Goal: Information Seeking & Learning: Get advice/opinions

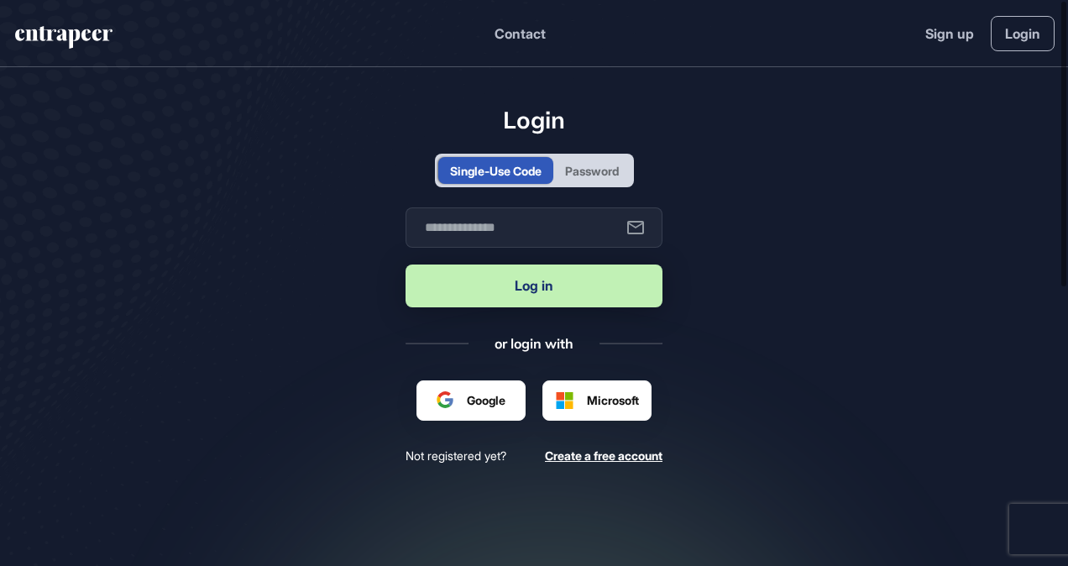
click at [544, 290] on button "Log in" at bounding box center [533, 285] width 257 height 43
click at [501, 217] on input "text" at bounding box center [533, 227] width 257 height 40
type input "**********"
click at [529, 285] on button "Log in" at bounding box center [533, 285] width 257 height 43
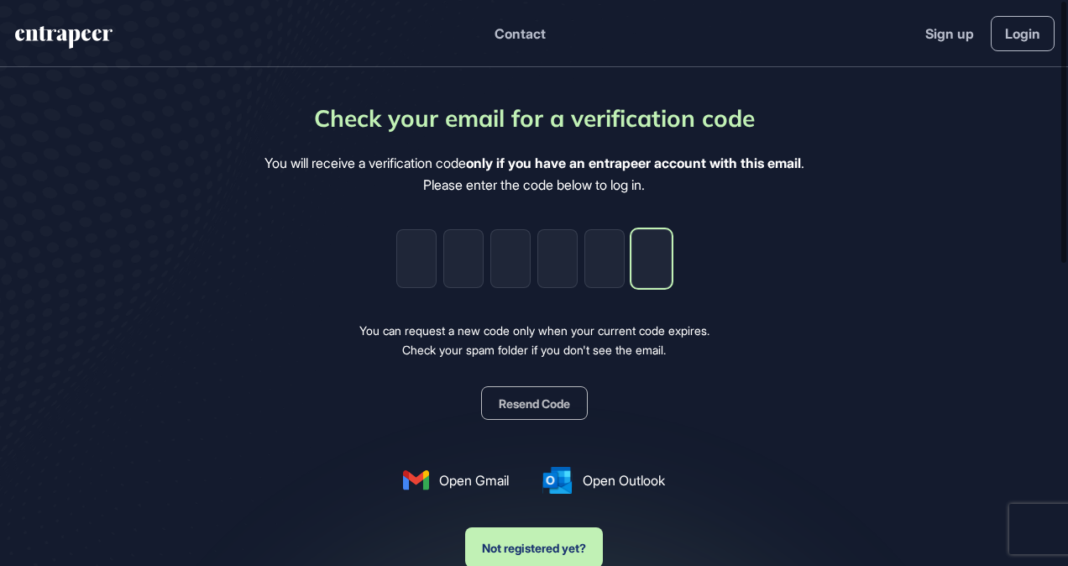
paste input "*"
type input "*"
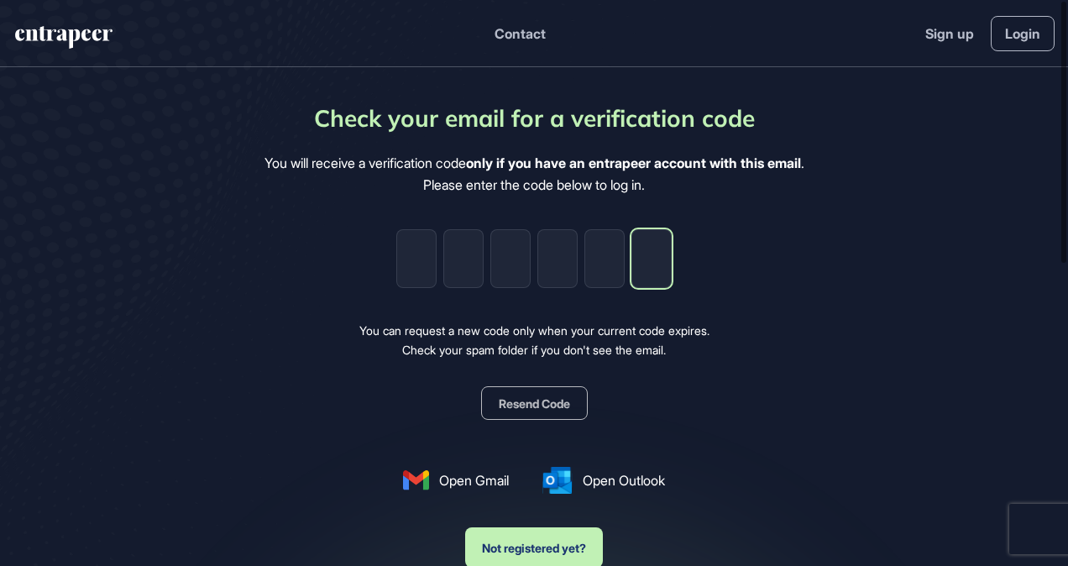
type input "*"
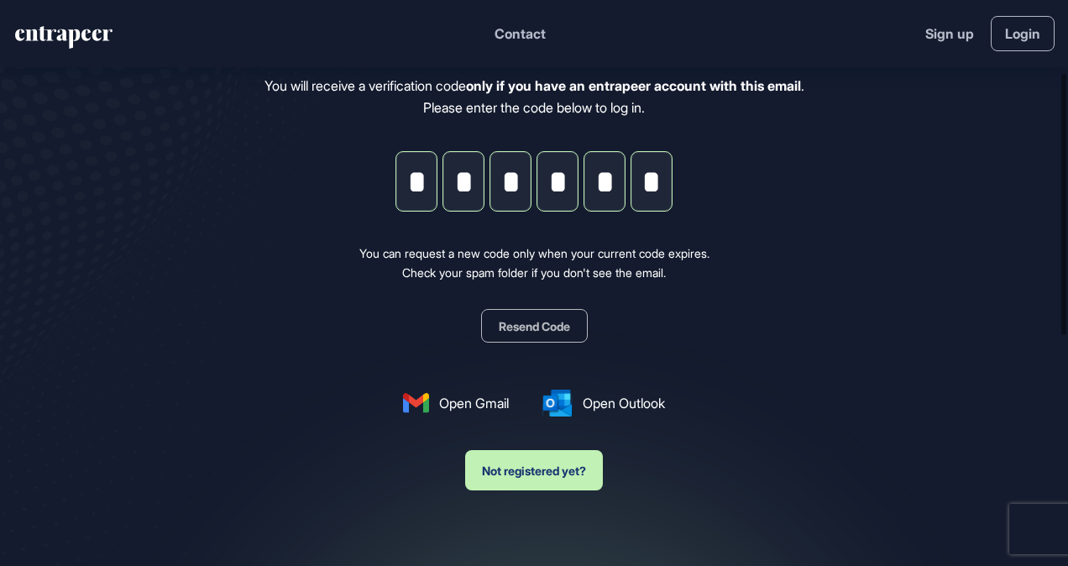
scroll to position [168, 0]
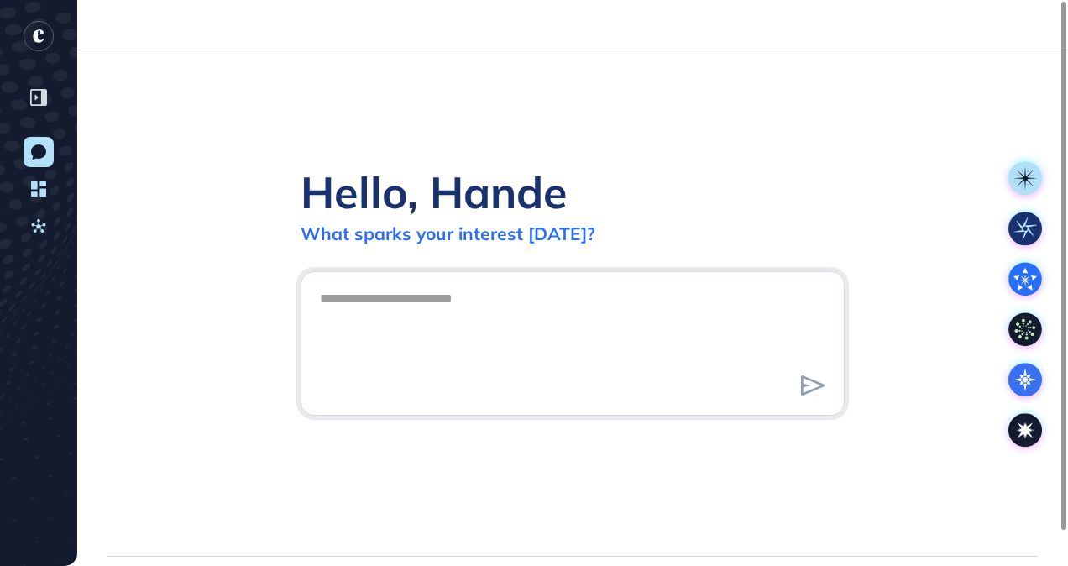
click at [541, 235] on div "What sparks your interest [DATE]?" at bounding box center [447, 233] width 295 height 22
click at [421, 306] on textarea at bounding box center [572, 341] width 525 height 118
type textarea "*"
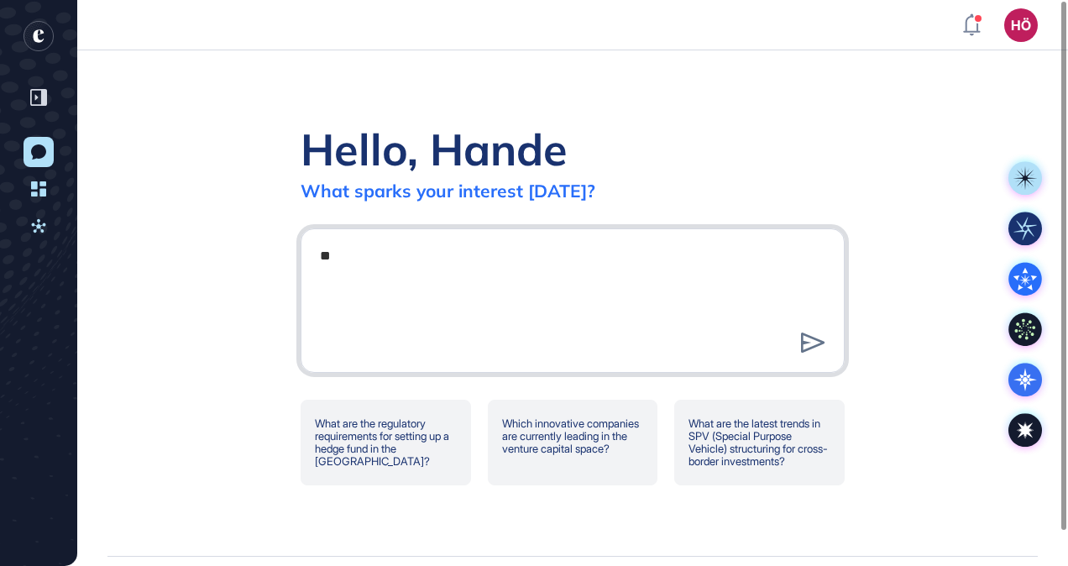
type textarea "*"
type textarea "**********"
click at [811, 341] on icon at bounding box center [813, 342] width 24 height 20
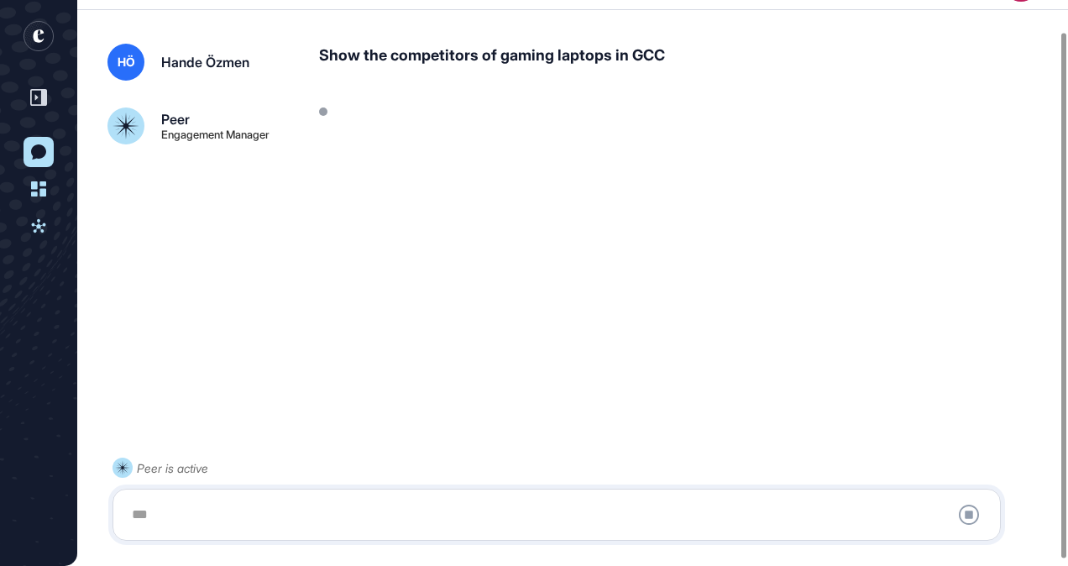
scroll to position [40, 0]
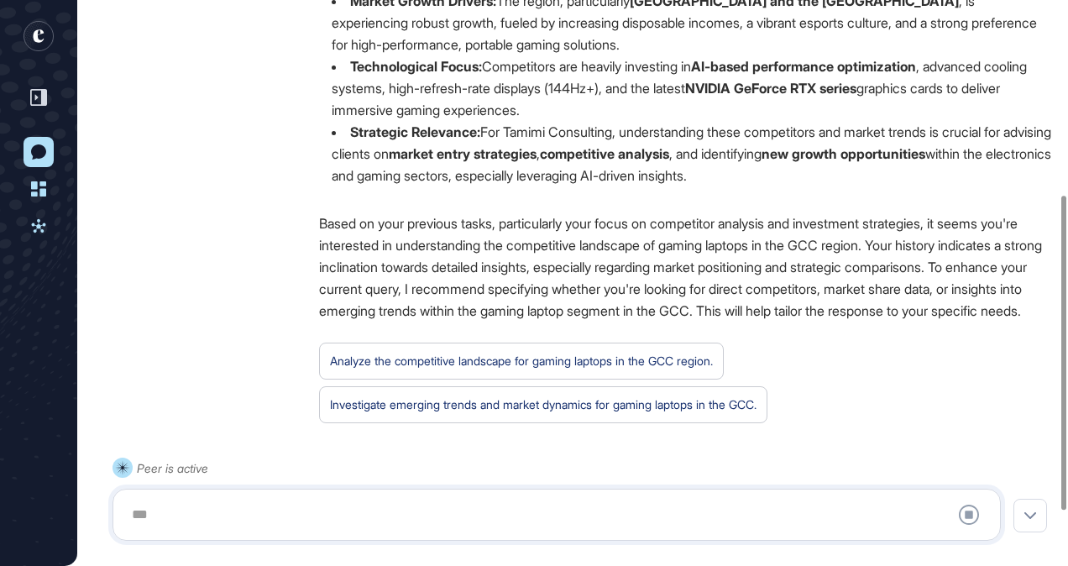
scroll to position [356, 0]
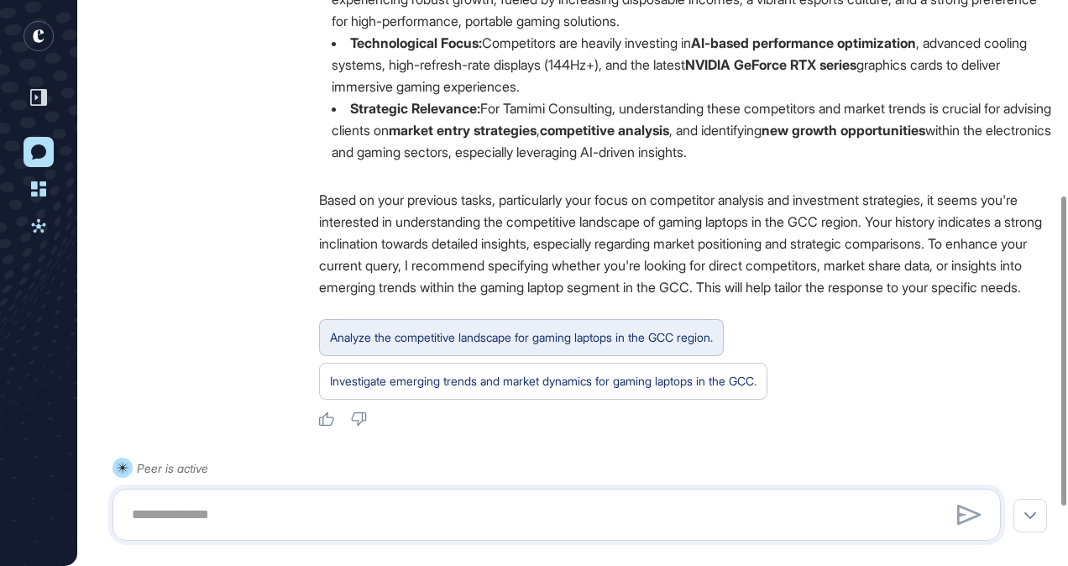
click at [577, 348] on div "Analyze the competitive landscape for gaming laptops in the GCC region." at bounding box center [521, 338] width 383 height 22
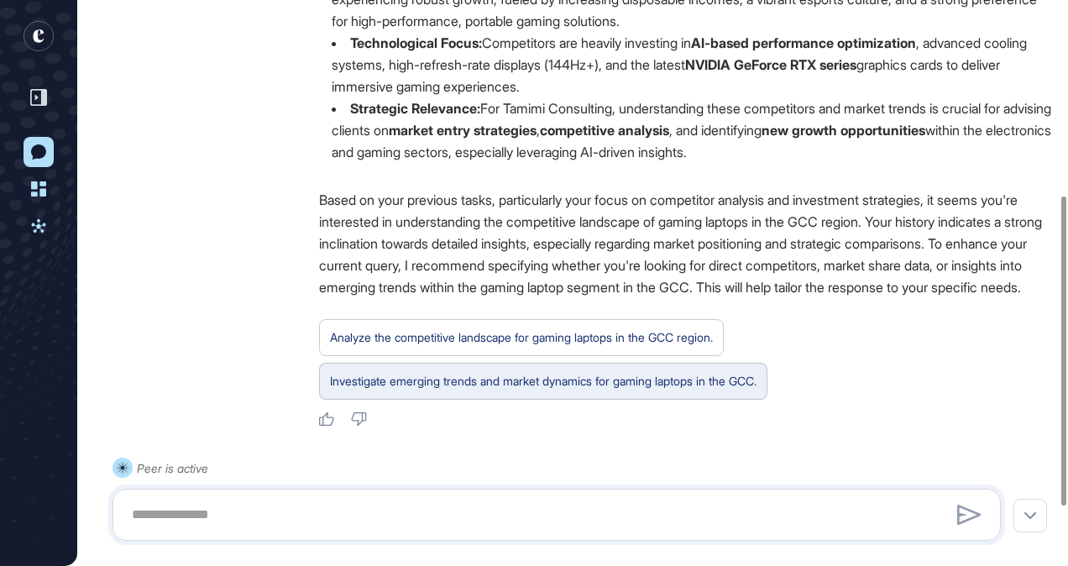
click at [588, 392] on div "Investigate emerging trends and market dynamics for gaming laptops in the GCC." at bounding box center [543, 381] width 426 height 22
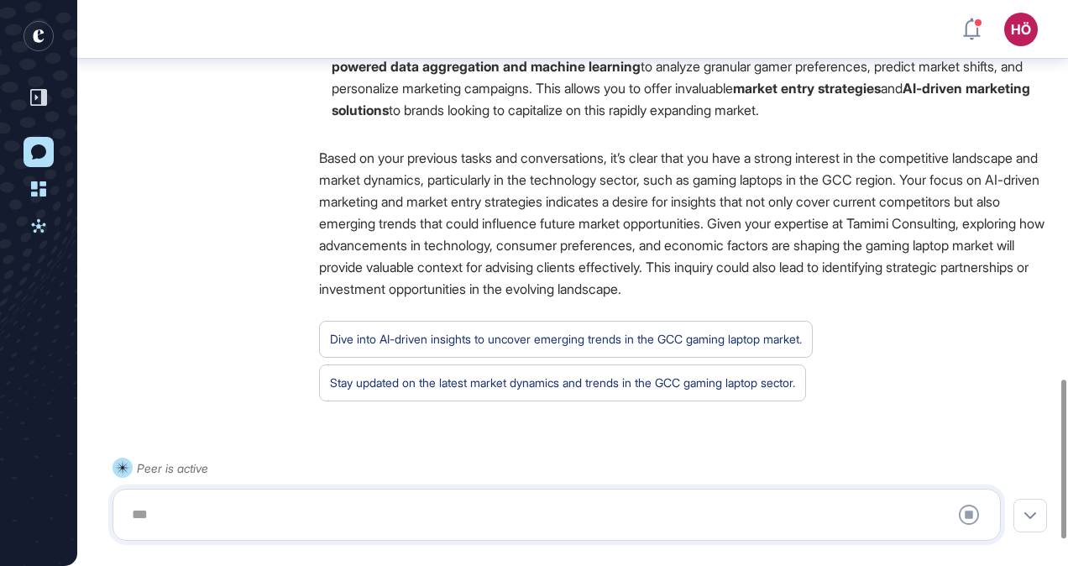
scroll to position [1352, 0]
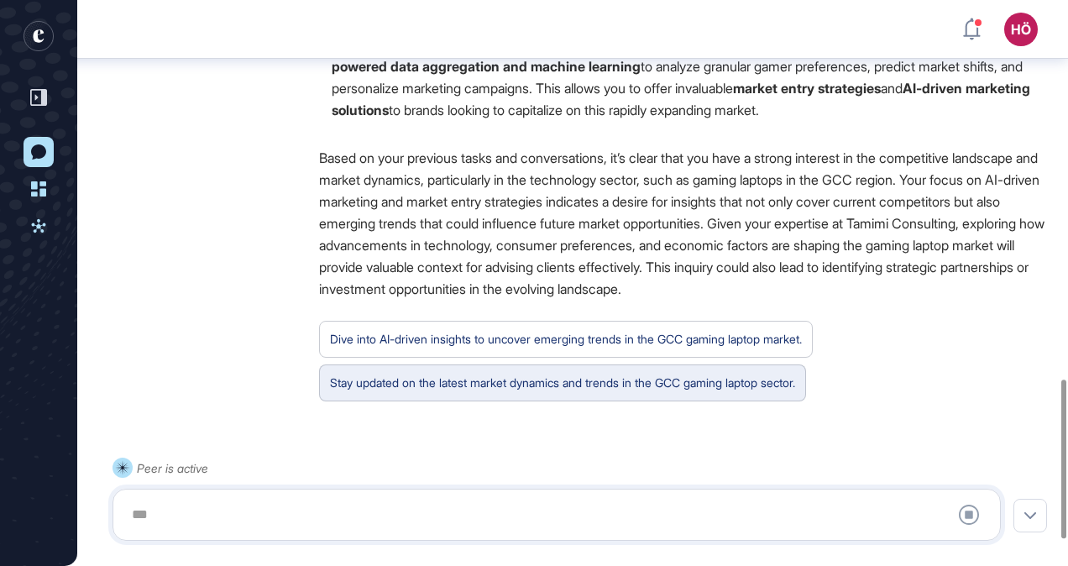
click at [435, 394] on div "Stay updated on the latest market dynamics and trends in the GCC gaming laptop …" at bounding box center [562, 383] width 465 height 22
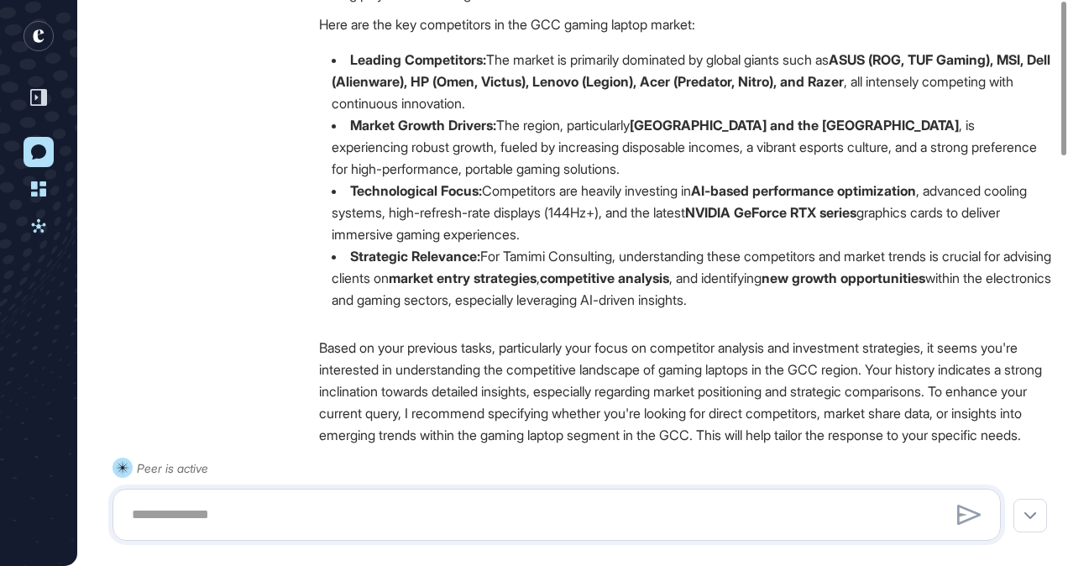
scroll to position [0, 0]
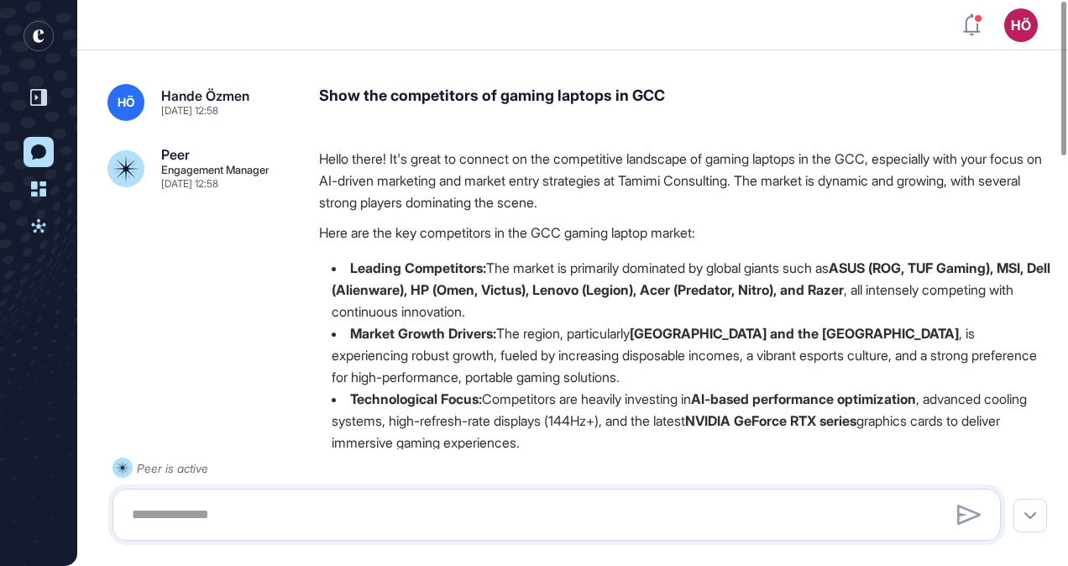
drag, startPoint x: 47, startPoint y: 100, endPoint x: 683, endPoint y: 112, distance: 636.4
click at [683, 112] on div "Show the competitors of gaming laptops in GCC" at bounding box center [685, 102] width 732 height 37
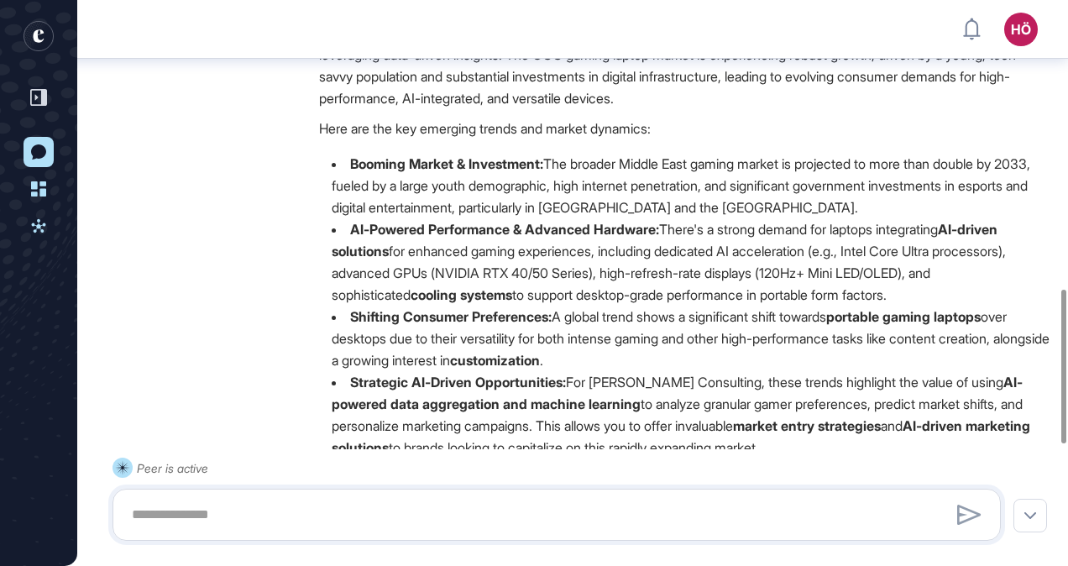
scroll to position [1351, 0]
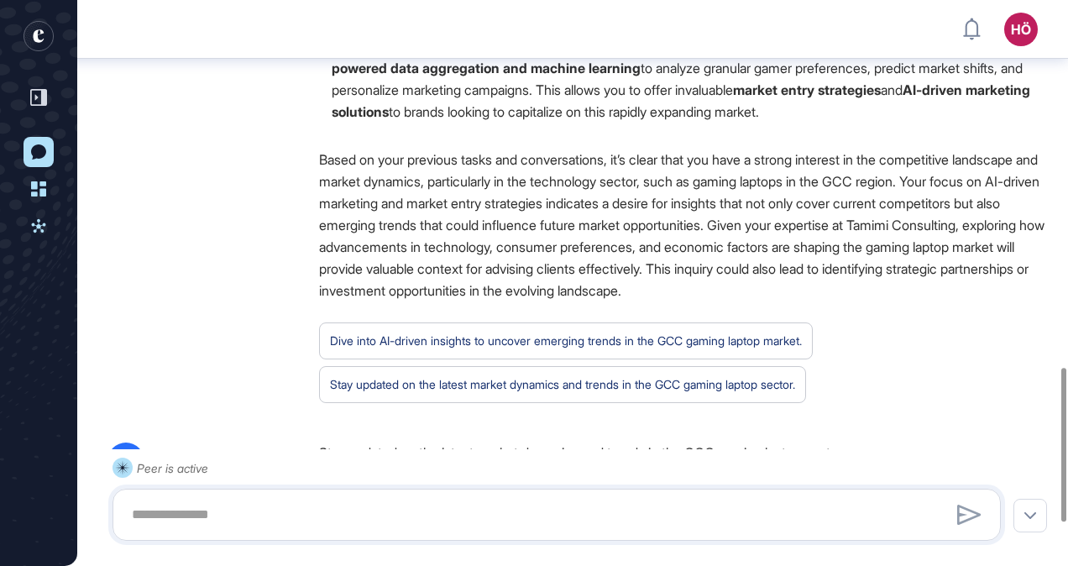
click at [48, 157] on link "New Conversation" at bounding box center [39, 152] width 30 height 30
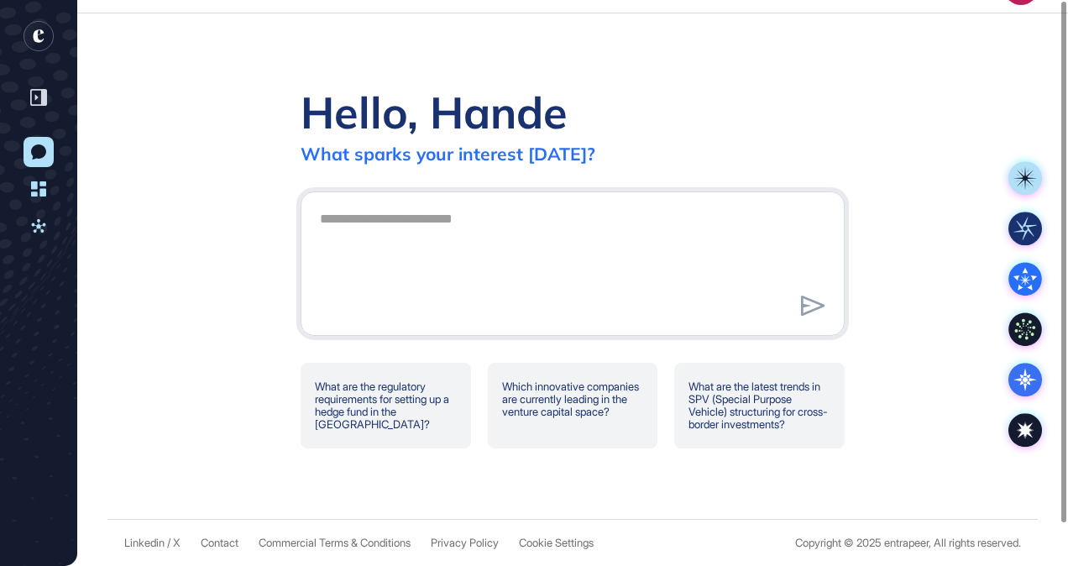
scroll to position [0, 0]
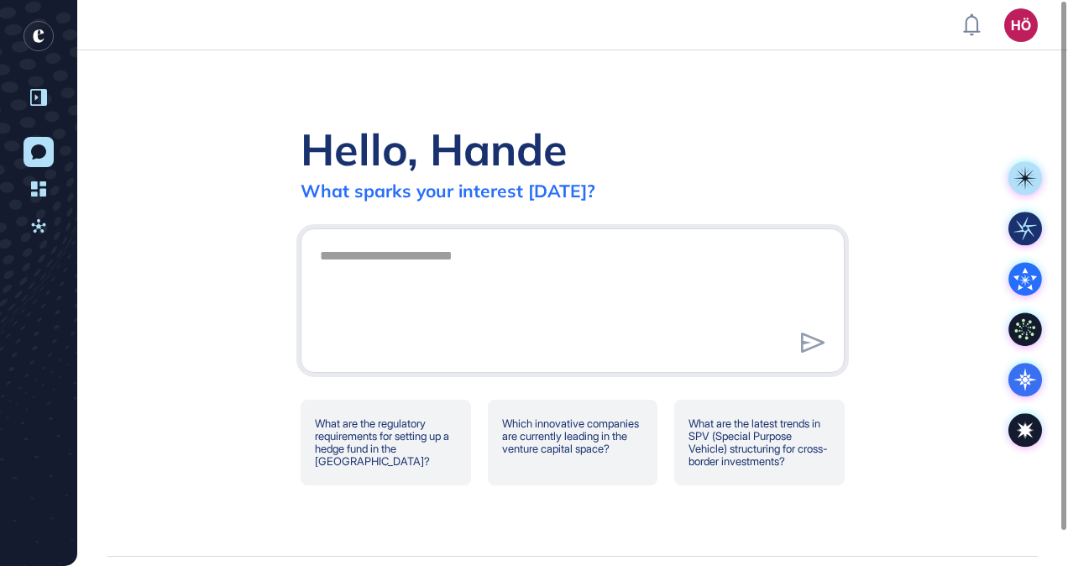
click at [39, 106] on div at bounding box center [39, 97] width 32 height 32
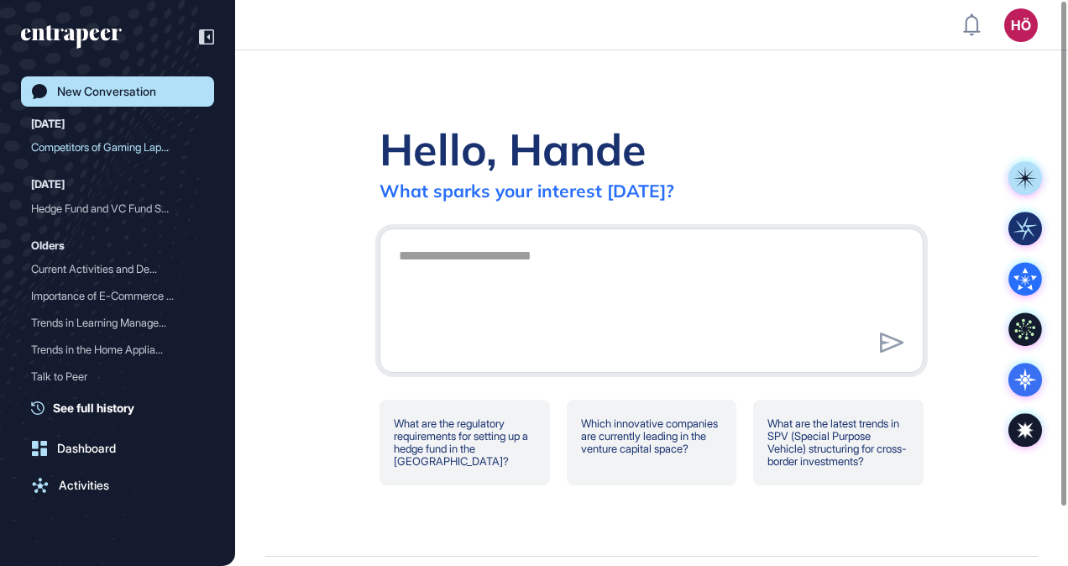
click at [286, 83] on div "Hello, Hande What sparks your interest [DATE]? What are the regulatory requirem…" at bounding box center [651, 302] width 833 height 505
click at [78, 144] on div "Competitors of Gaming Lap..." at bounding box center [110, 146] width 159 height 27
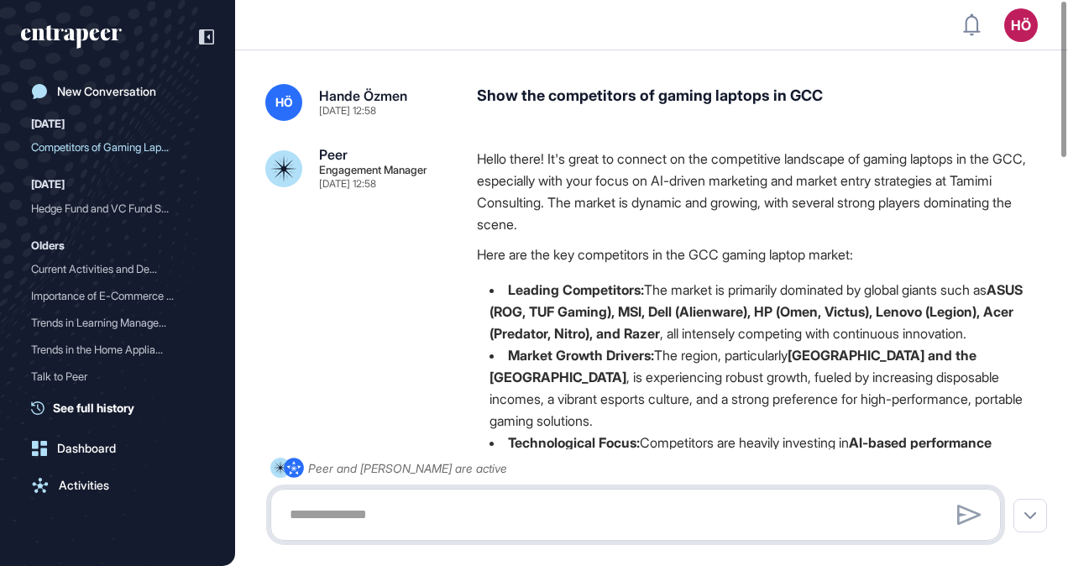
click at [478, 506] on textarea at bounding box center [636, 515] width 712 height 34
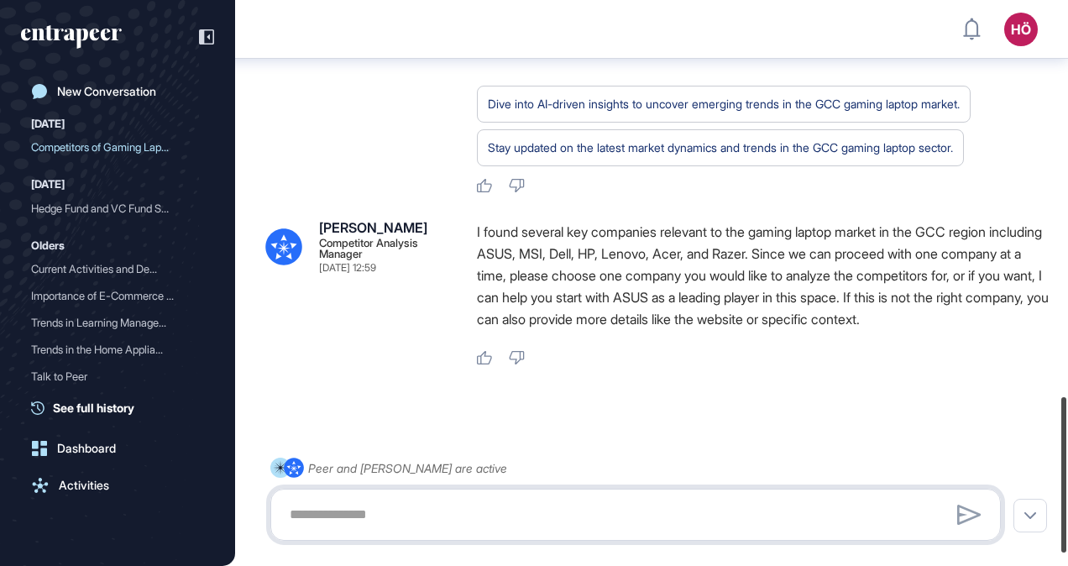
scroll to position [1486, 0]
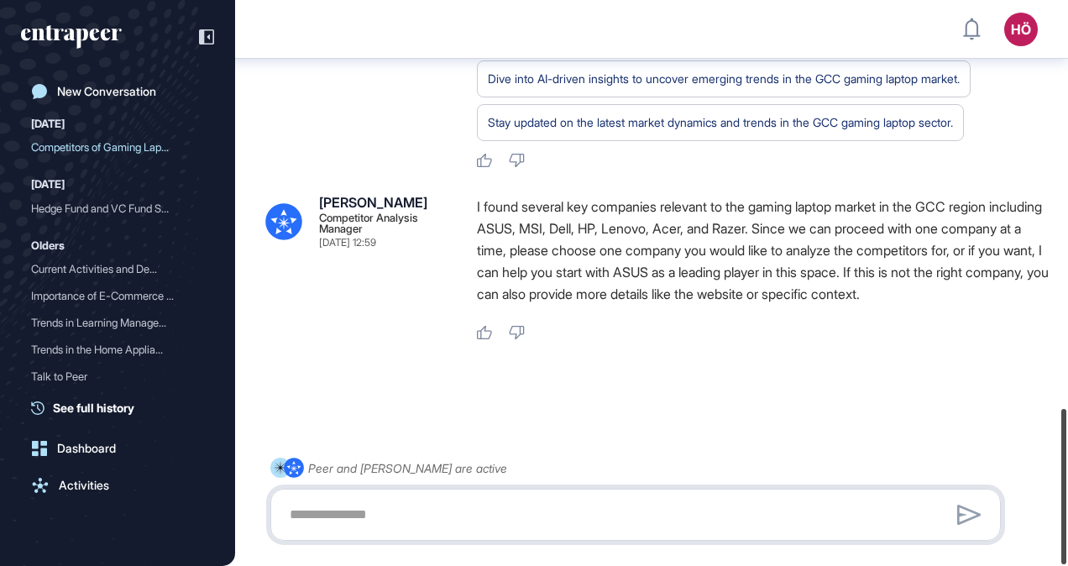
drag, startPoint x: 1066, startPoint y: 78, endPoint x: 801, endPoint y: 487, distance: 487.3
click at [1054, 565] on html "HÖ Dashboard Profile My Content Request More Data New Conversation [DATE] Compe…" at bounding box center [534, 283] width 1068 height 566
click at [546, 495] on div at bounding box center [635, 515] width 730 height 52
click at [405, 527] on textarea at bounding box center [636, 515] width 712 height 34
type textarea "*"
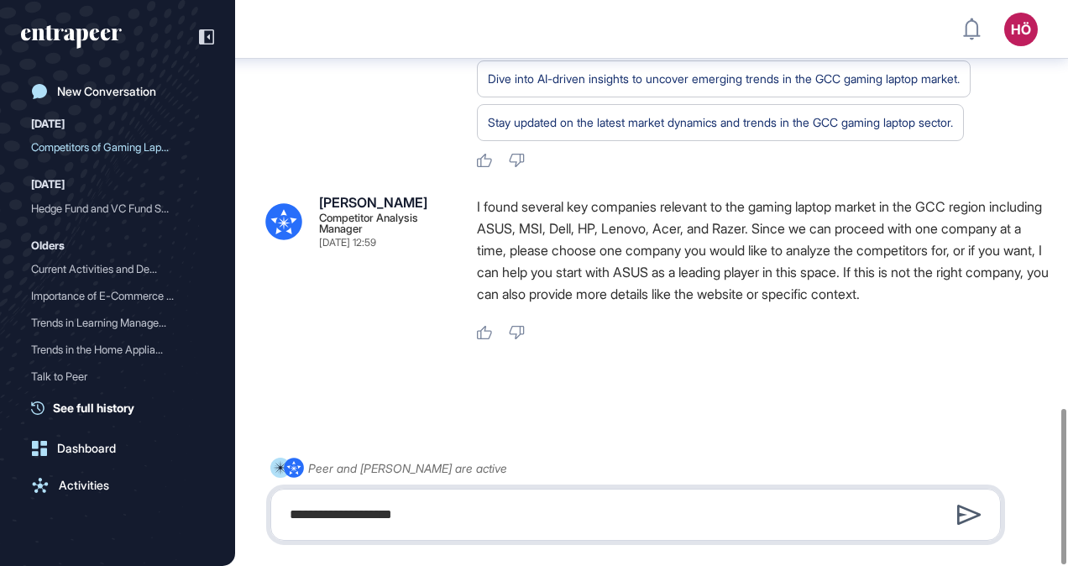
type textarea "**********"
click at [970, 521] on icon at bounding box center [969, 514] width 24 height 20
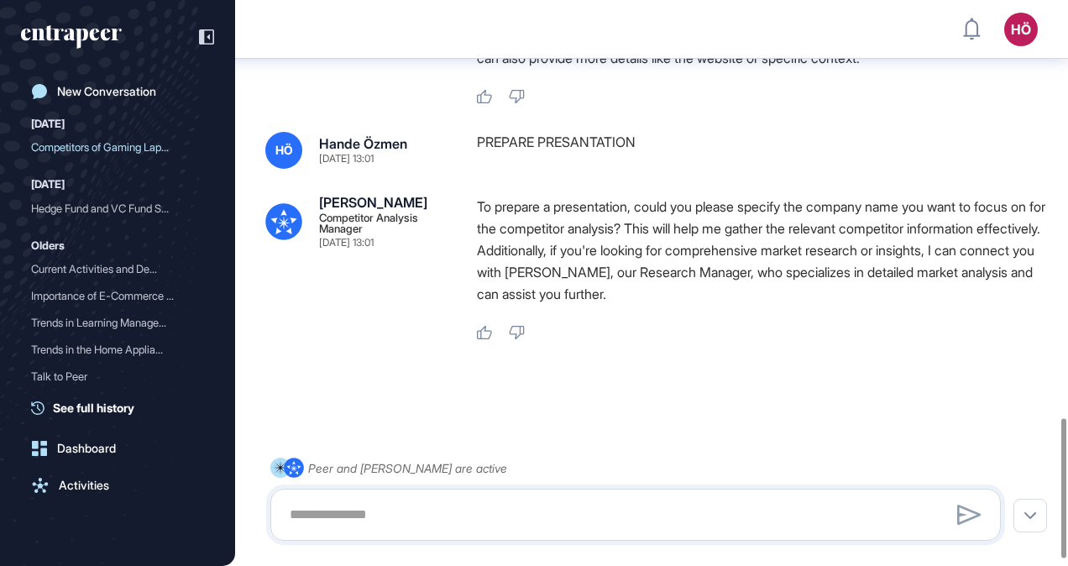
scroll to position [1700, 0]
click at [470, 509] on textarea at bounding box center [636, 515] width 712 height 34
type textarea "******"
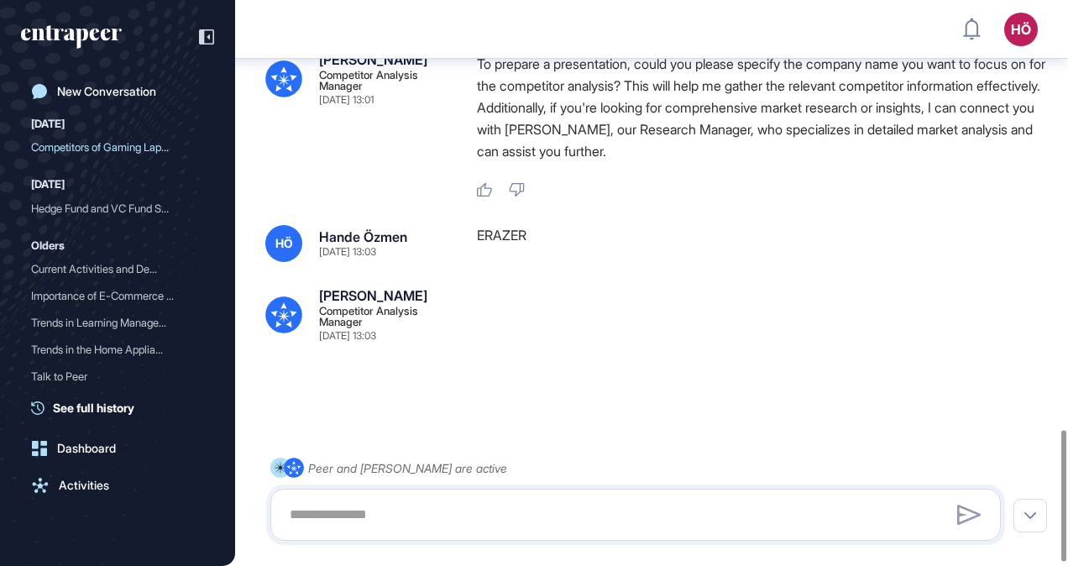
scroll to position [1866, 0]
click at [377, 518] on textarea at bounding box center [636, 515] width 712 height 34
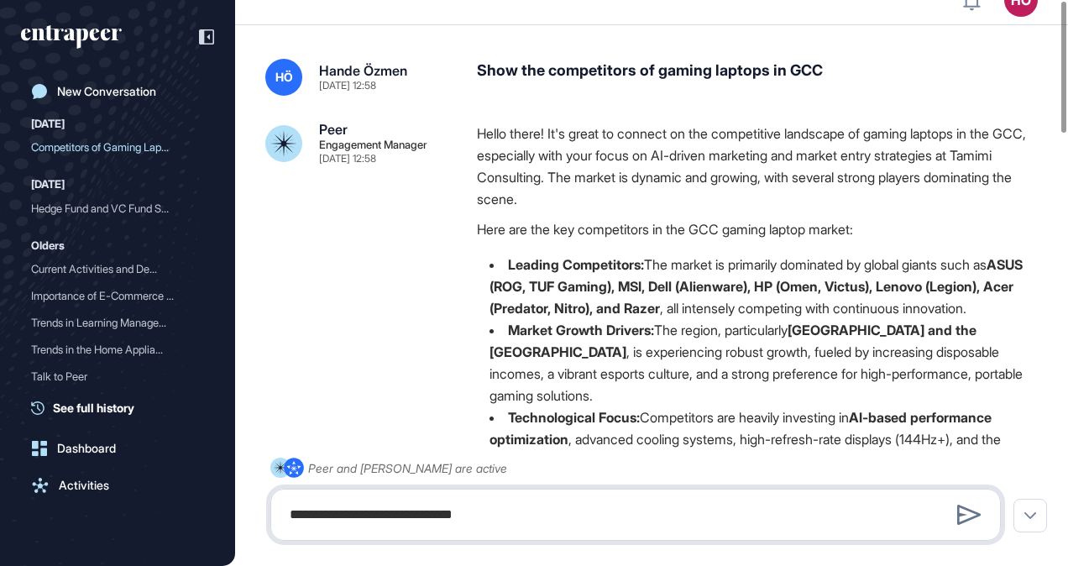
scroll to position [0, 0]
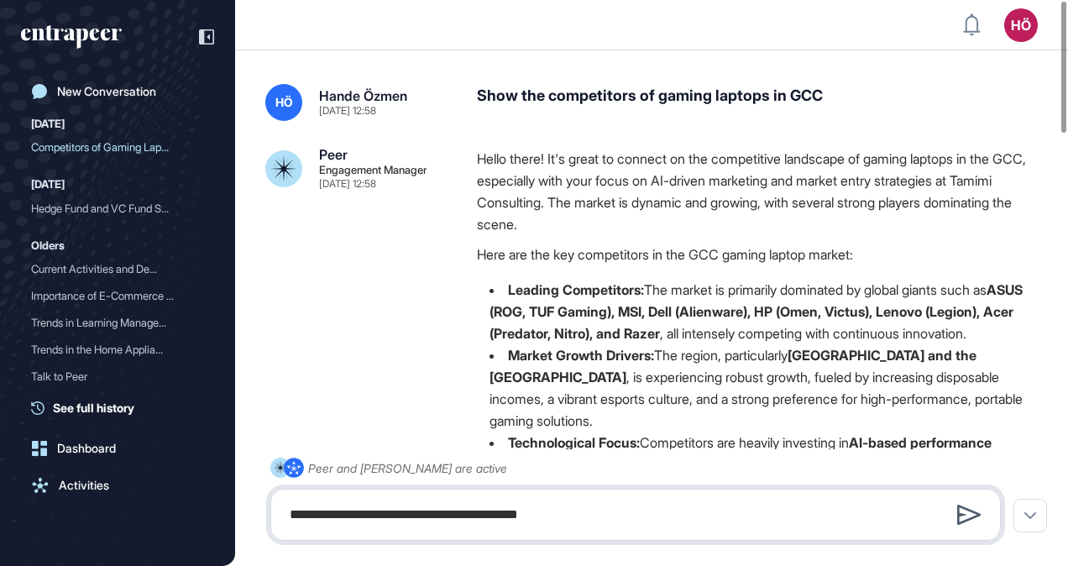
type textarea "**********"
click at [967, 518] on icon at bounding box center [969, 514] width 24 height 20
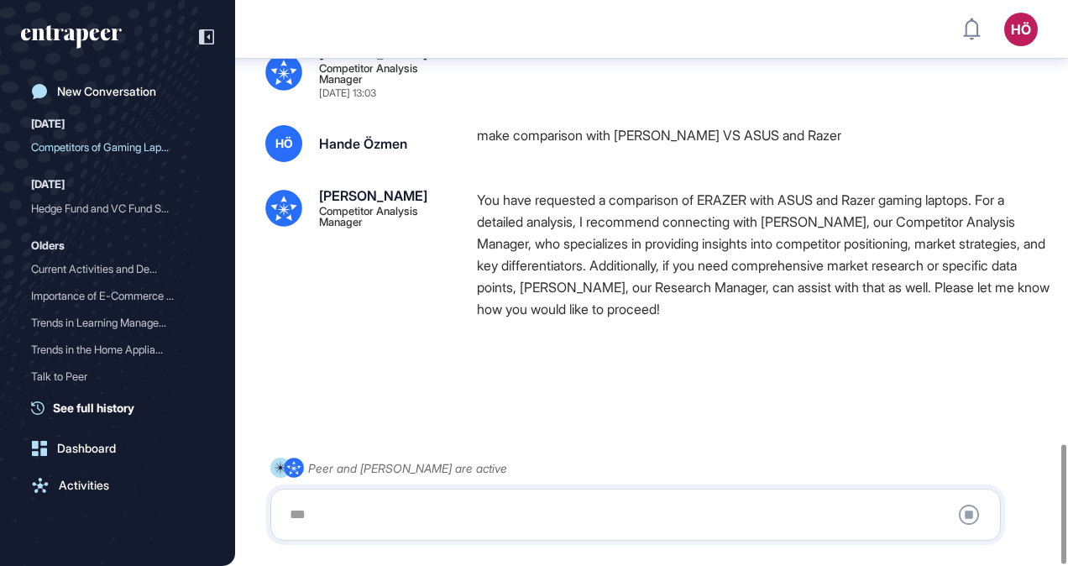
scroll to position [2108, 0]
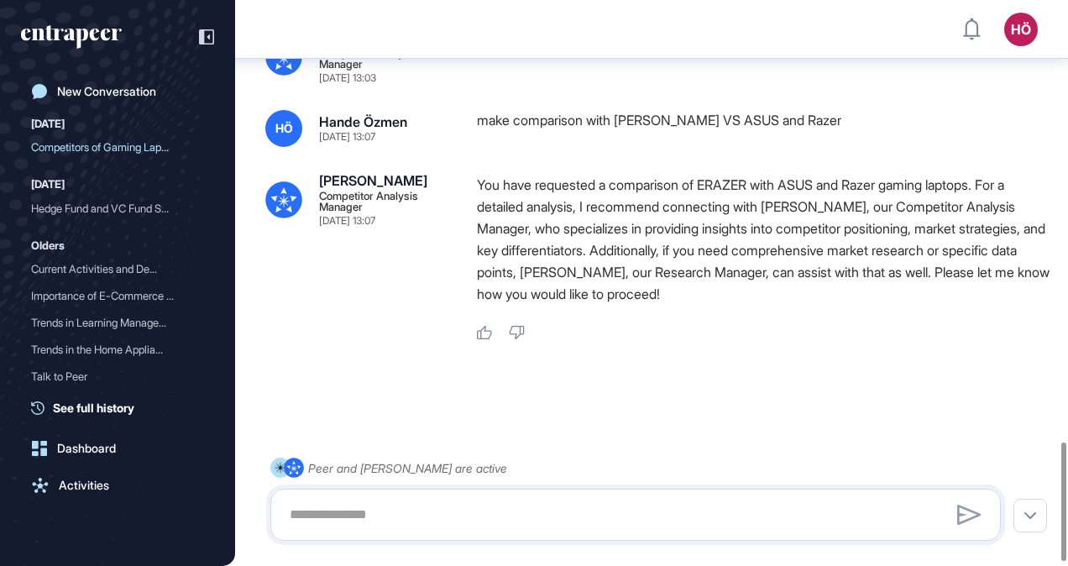
click at [394, 495] on div at bounding box center [635, 515] width 730 height 52
drag, startPoint x: 410, startPoint y: 512, endPoint x: 421, endPoint y: 515, distance: 11.2
click at [415, 515] on textarea at bounding box center [636, 515] width 712 height 34
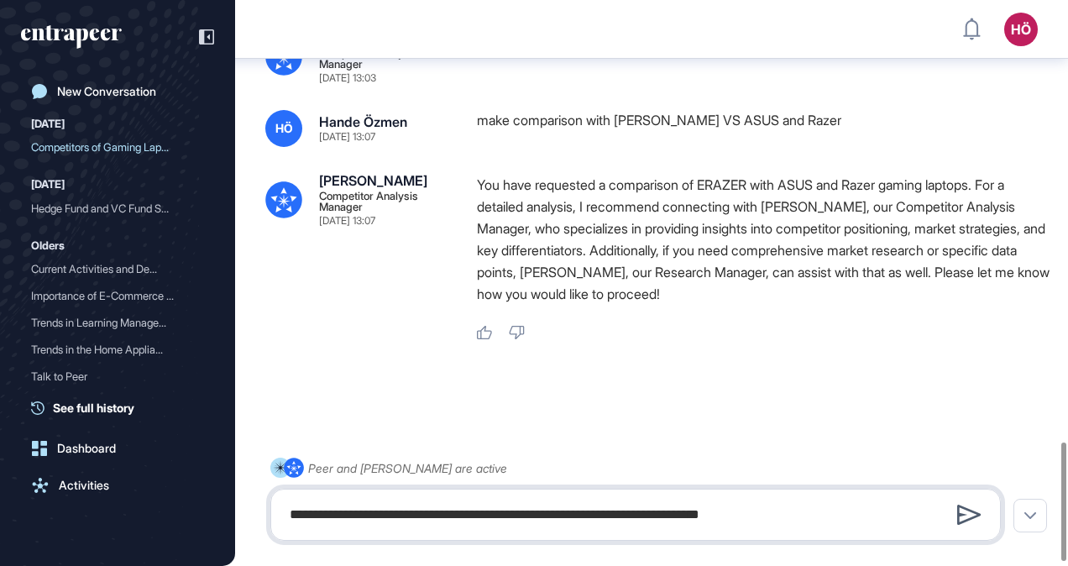
type textarea "**********"
click at [977, 513] on icon at bounding box center [969, 514] width 24 height 20
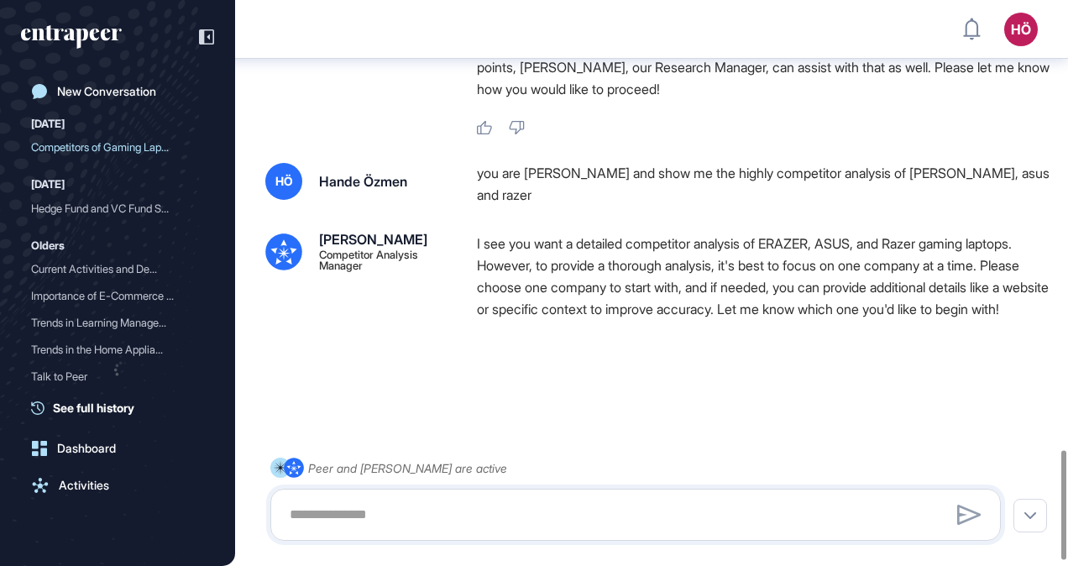
scroll to position [2345, 0]
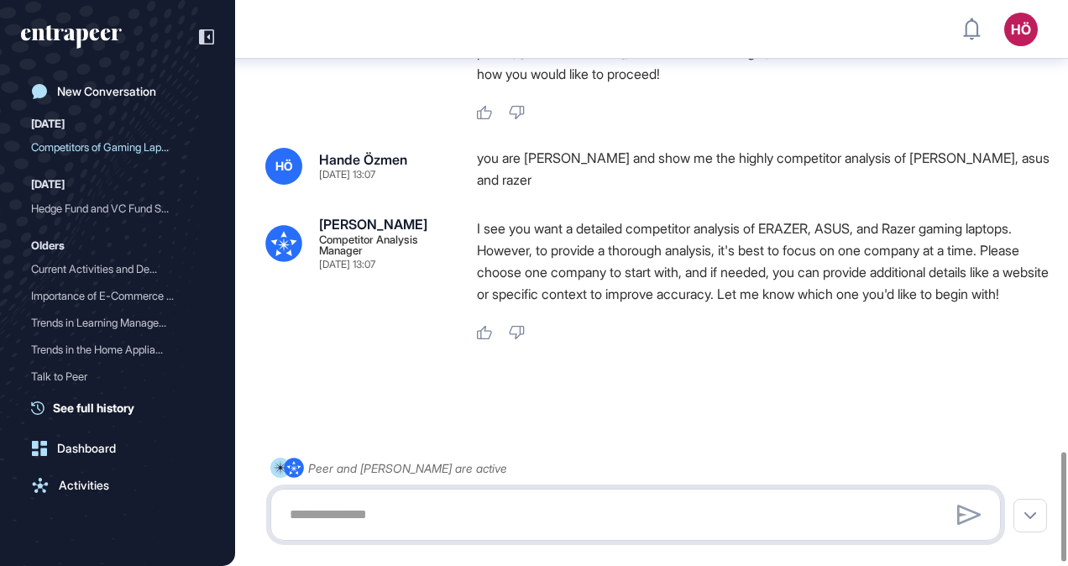
click at [415, 502] on textarea at bounding box center [636, 515] width 712 height 34
type textarea "*"
type textarea "**********"
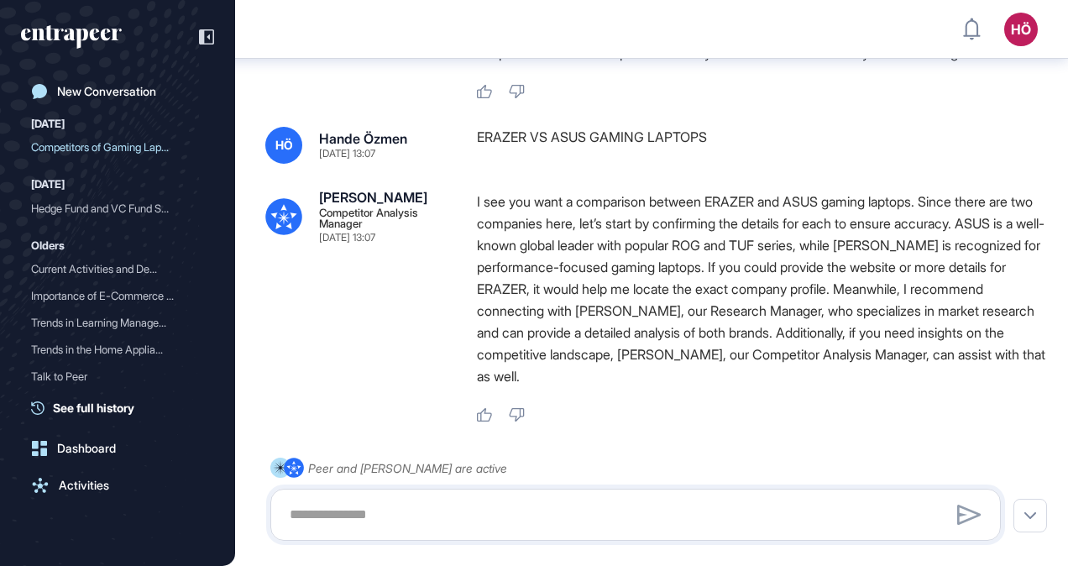
scroll to position [2668, 0]
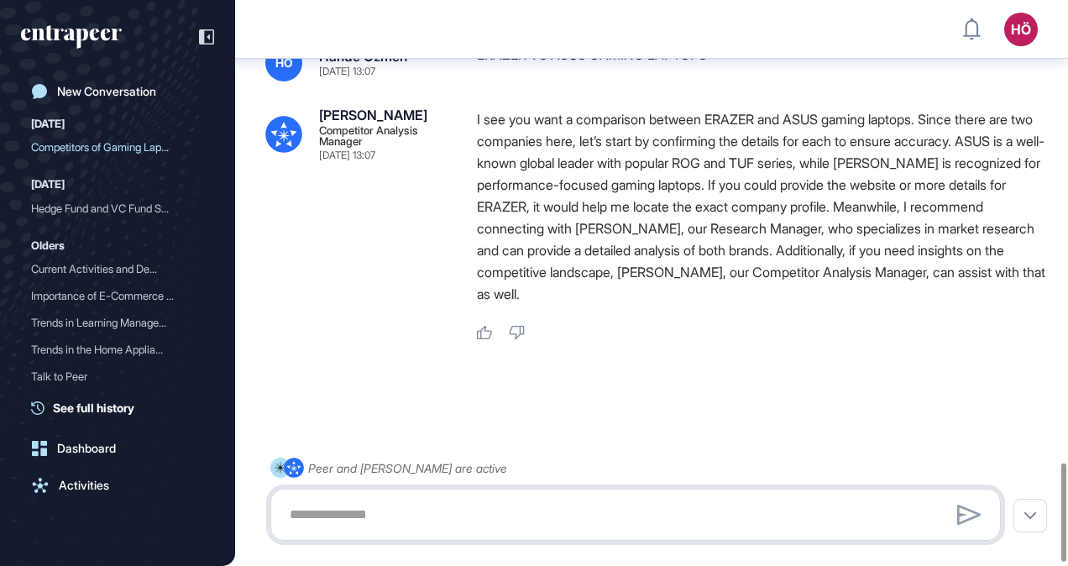
paste textarea "**********"
type textarea "**********"
click at [969, 514] on icon at bounding box center [969, 514] width 24 height 20
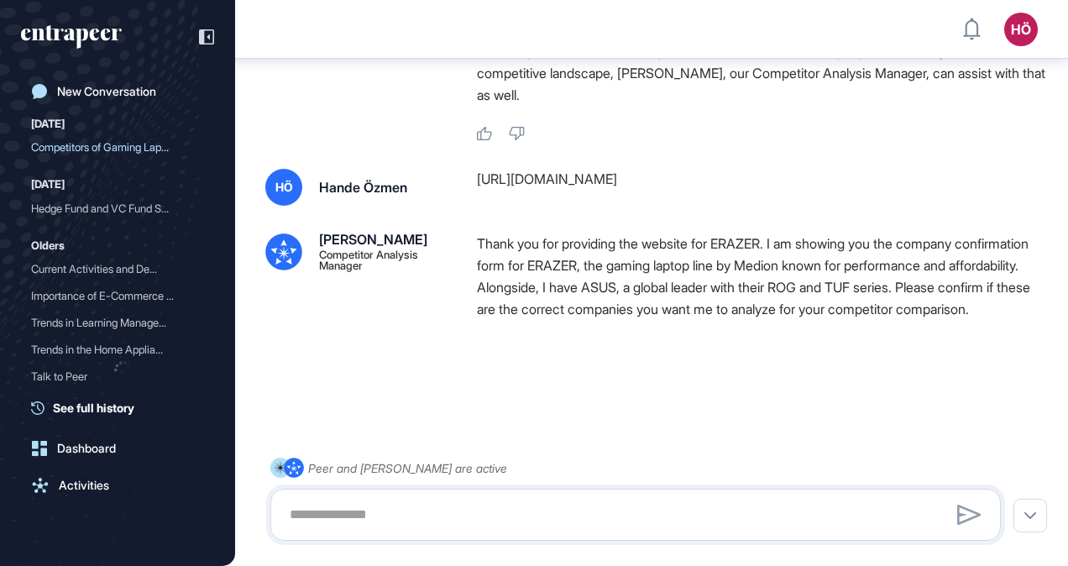
scroll to position [2905, 0]
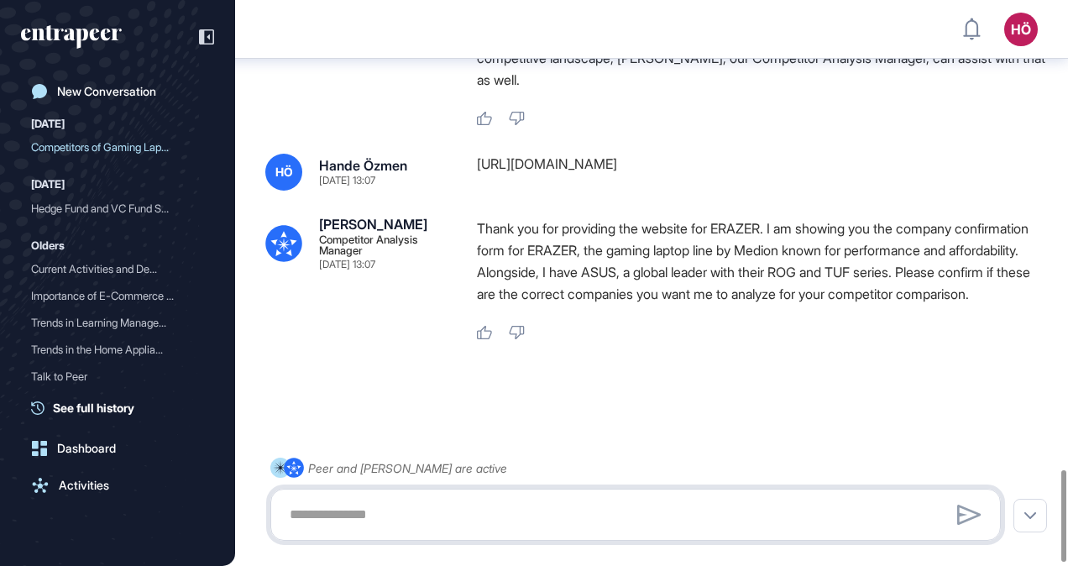
click at [577, 515] on textarea at bounding box center [636, 515] width 712 height 34
click at [486, 326] on icon at bounding box center [484, 332] width 15 height 13
